Goal: Task Accomplishment & Management: Manage account settings

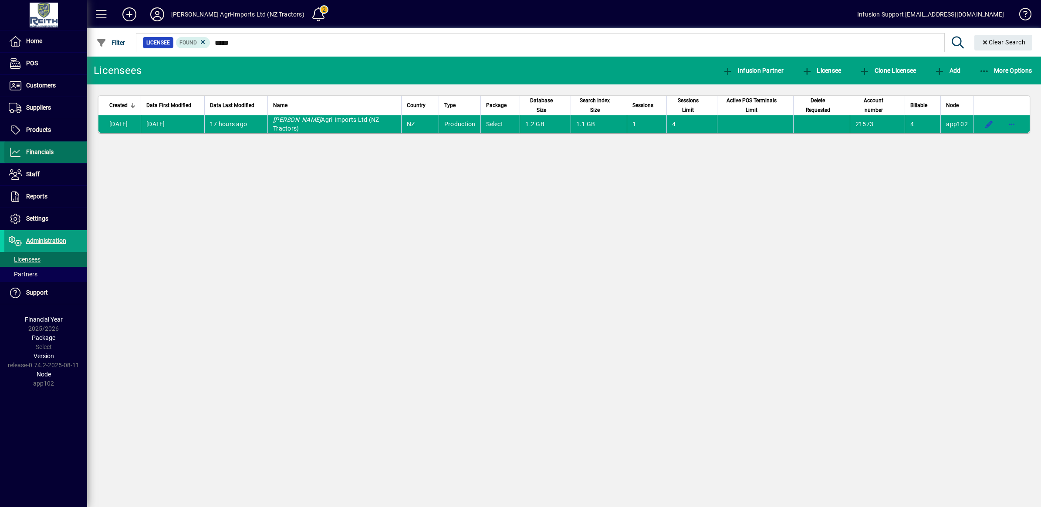
click at [44, 147] on span "Financials" at bounding box center [28, 152] width 49 height 10
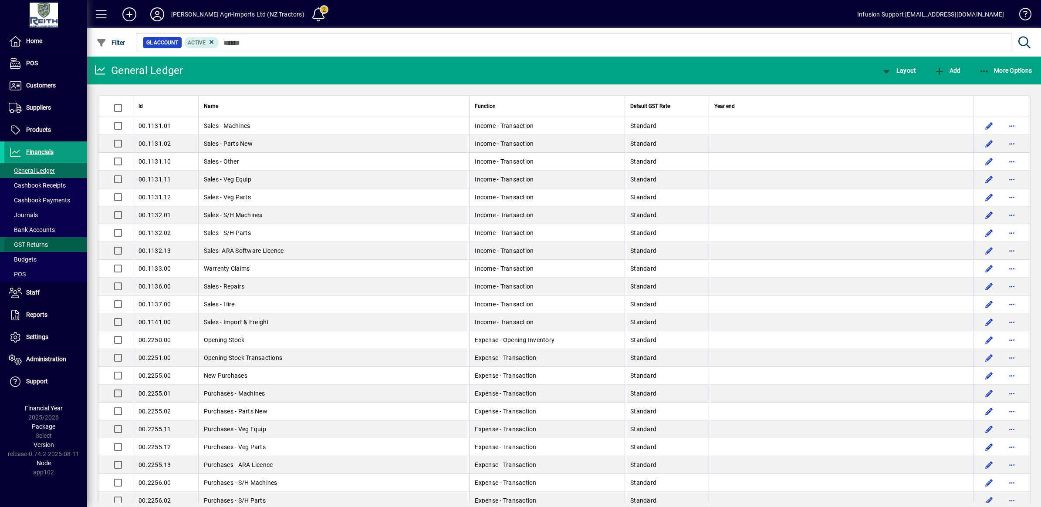
click at [43, 242] on span "GST Returns" at bounding box center [28, 244] width 39 height 7
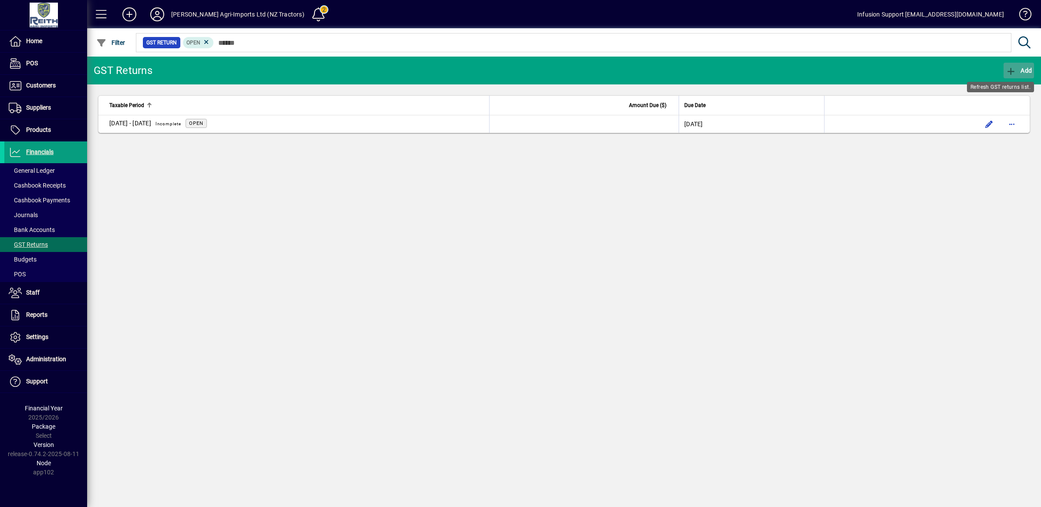
click at [1004, 70] on span "button" at bounding box center [1018, 70] width 30 height 21
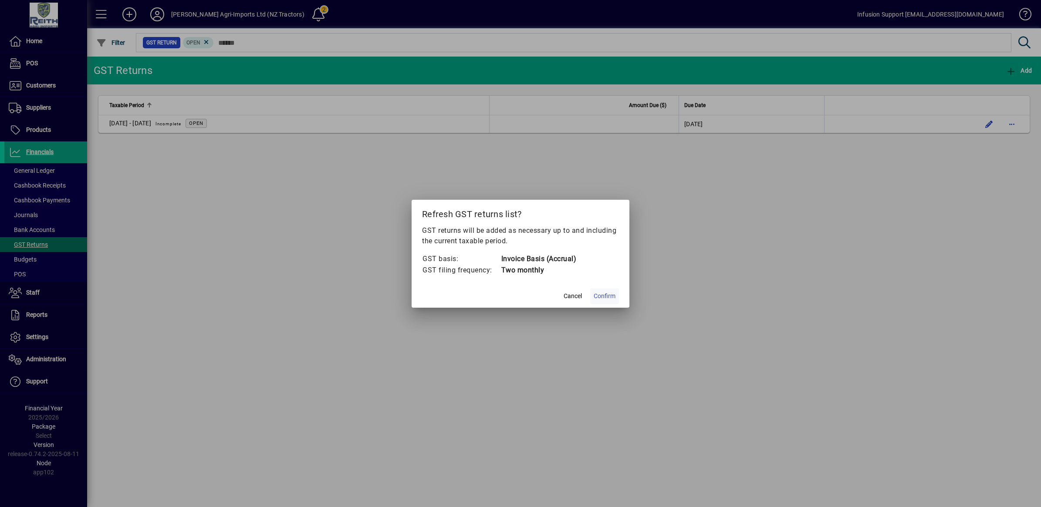
click at [599, 293] on span "Confirm" at bounding box center [604, 296] width 22 height 9
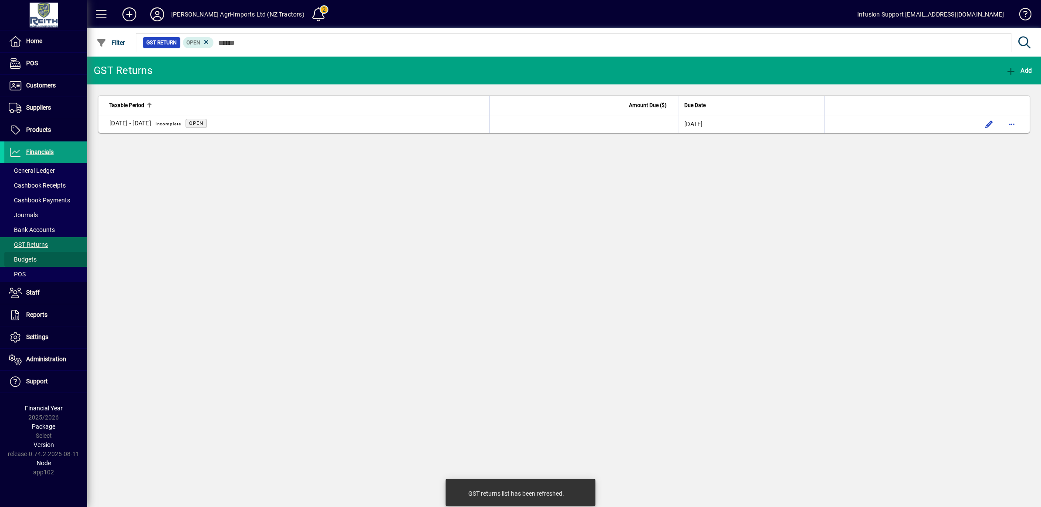
click at [25, 258] on span "Budgets" at bounding box center [23, 259] width 28 height 7
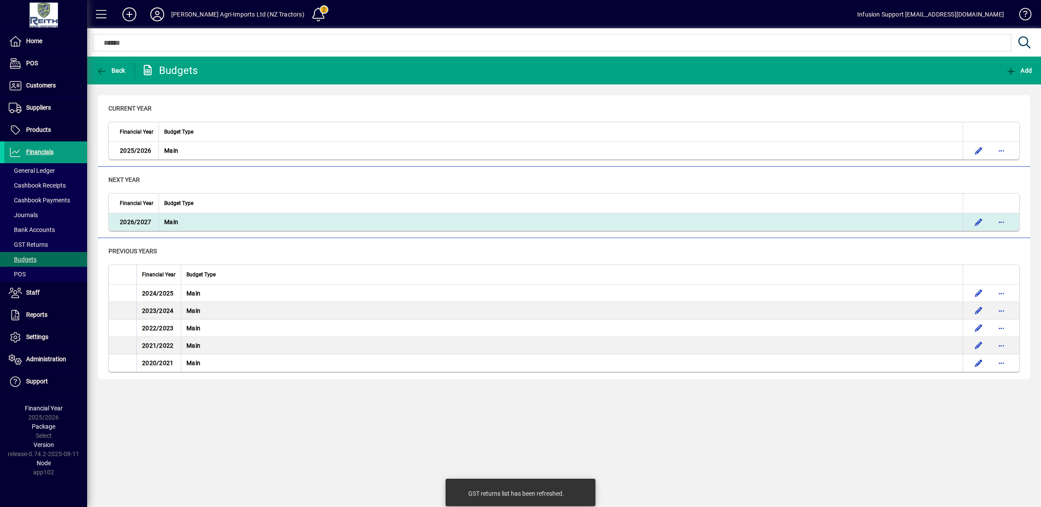
click at [127, 220] on span "2026/2027" at bounding box center [135, 222] width 31 height 7
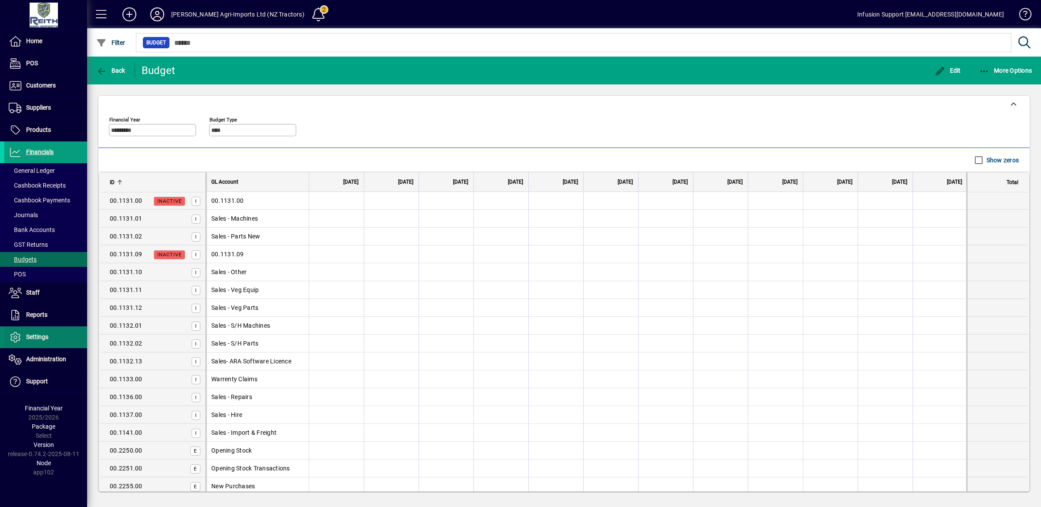
click at [39, 340] on span "Settings" at bounding box center [37, 337] width 22 height 7
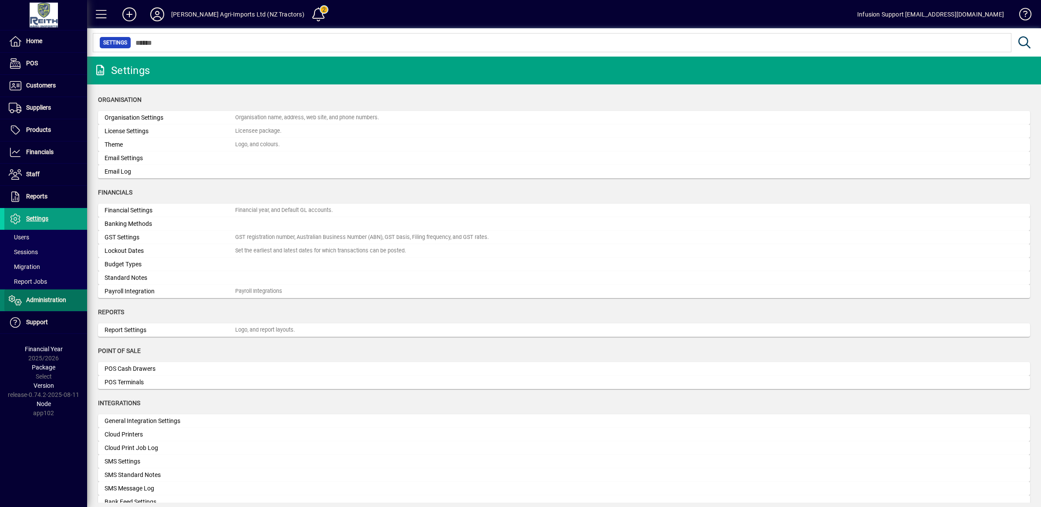
click at [44, 303] on span "Administration" at bounding box center [46, 300] width 40 height 7
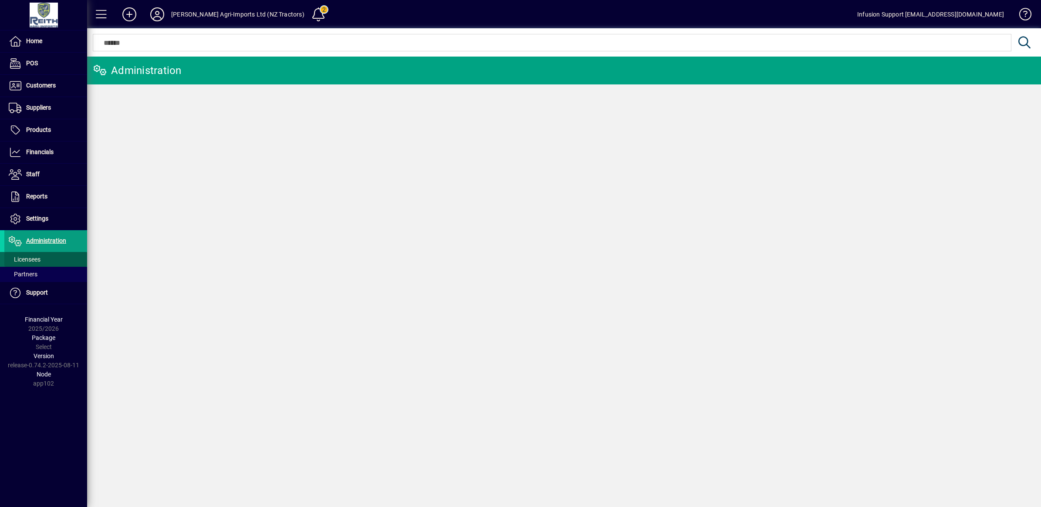
click at [27, 263] on span "Licensees" at bounding box center [25, 259] width 32 height 7
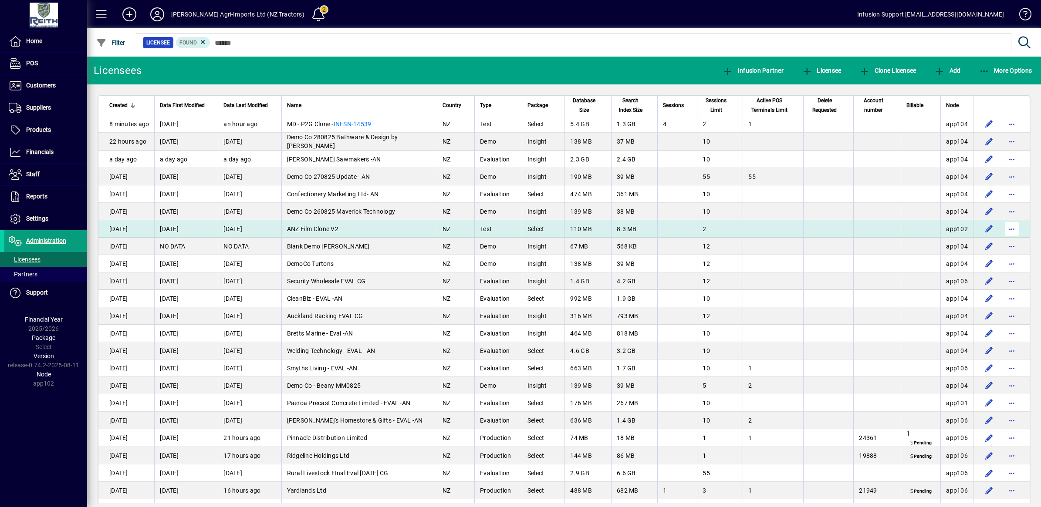
click at [1004, 229] on span "button" at bounding box center [1011, 229] width 21 height 21
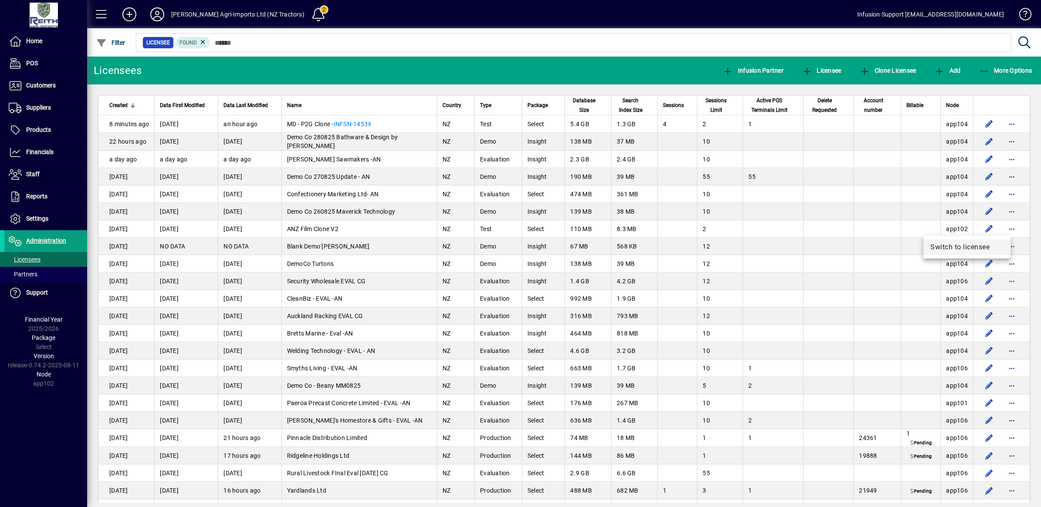
click at [966, 246] on span "Switch to licensee" at bounding box center [966, 247] width 73 height 10
